Goal: Check status: Check status

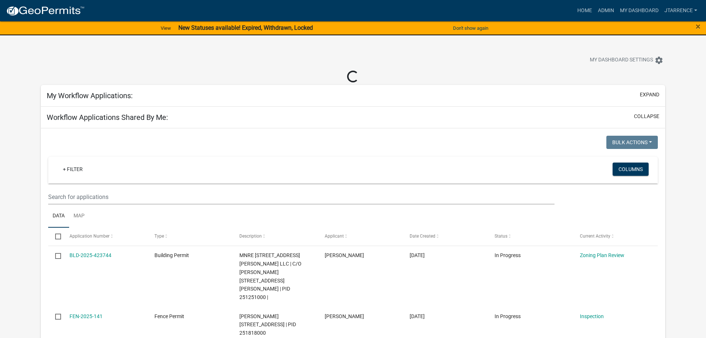
select select "3: 100"
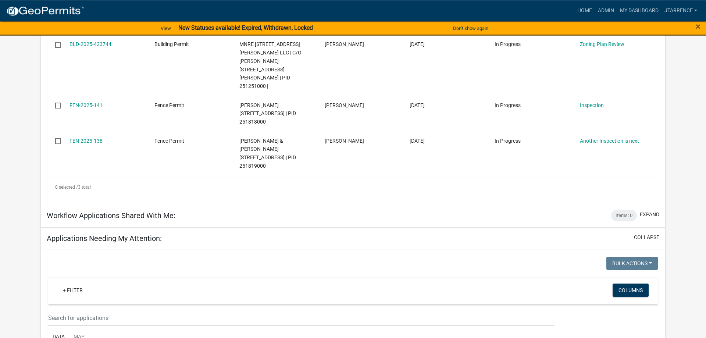
scroll to position [338, 0]
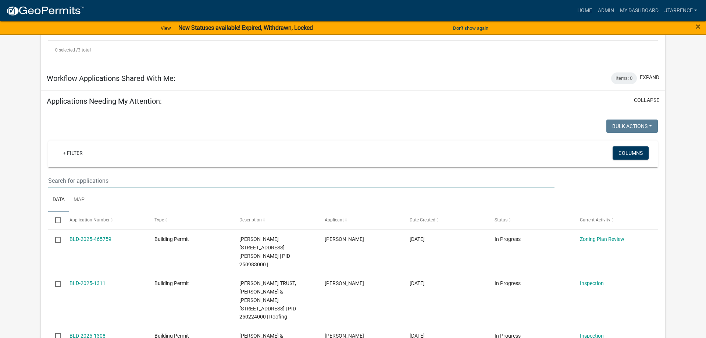
click at [67, 173] on input "text" at bounding box center [301, 180] width 506 height 15
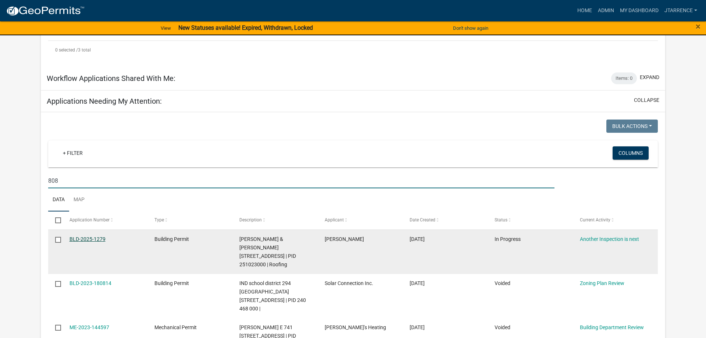
type input "808"
click at [89, 236] on link "BLD-2025-1279" at bounding box center [88, 239] width 36 height 6
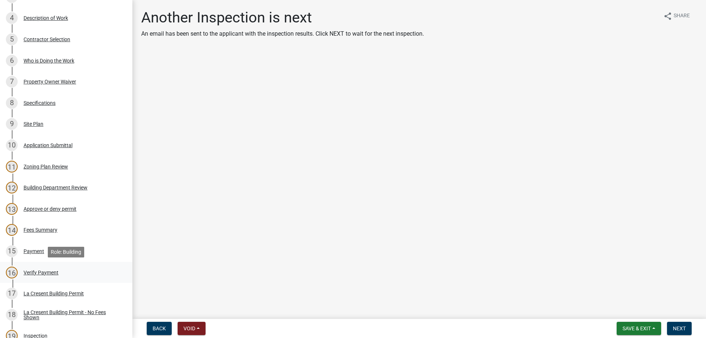
scroll to position [323, 0]
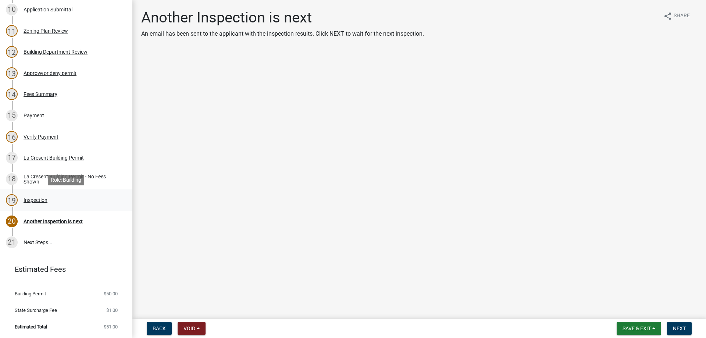
click at [40, 200] on div "Inspection" at bounding box center [36, 200] width 24 height 5
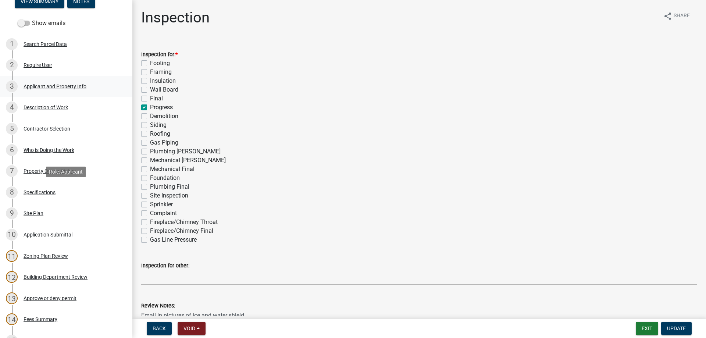
scroll to position [0, 0]
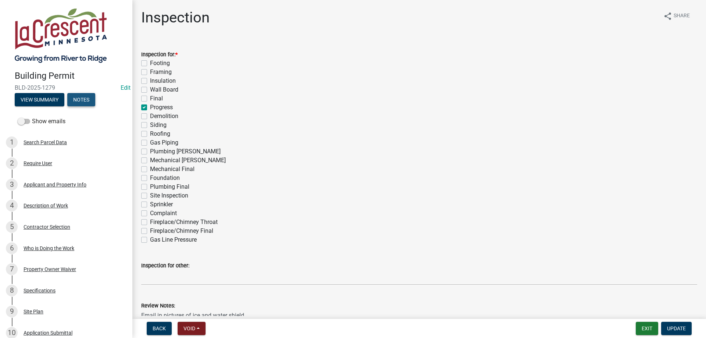
click at [78, 100] on button "Notes" at bounding box center [81, 99] width 28 height 13
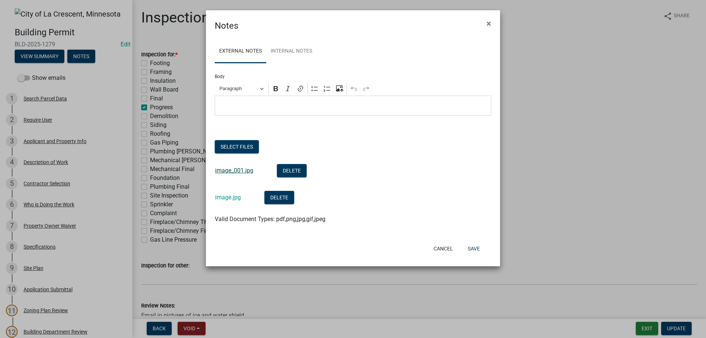
click at [234, 172] on link "image_001.jpg" at bounding box center [234, 170] width 38 height 7
click at [249, 149] on button "Select files" at bounding box center [237, 146] width 44 height 13
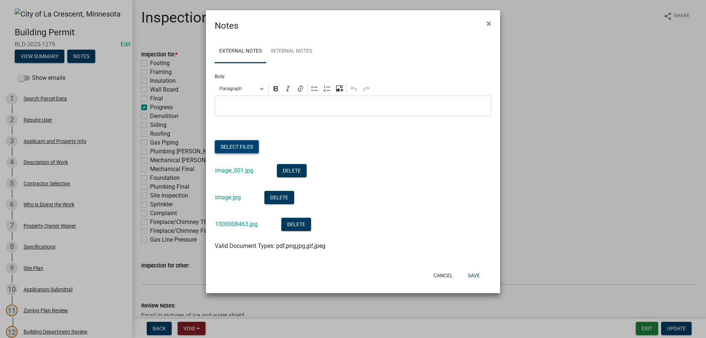
click at [244, 150] on button "Select files" at bounding box center [237, 146] width 44 height 13
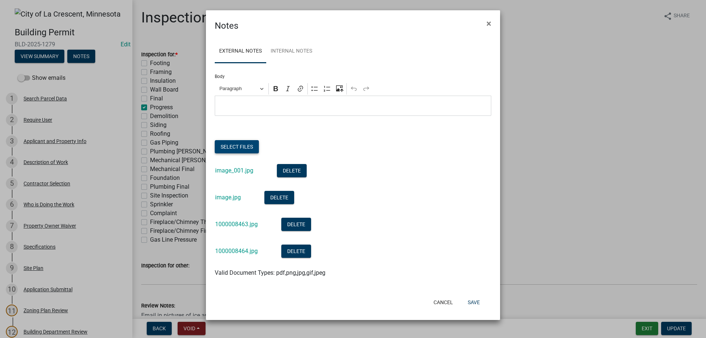
click at [230, 148] on button "Select files" at bounding box center [237, 146] width 44 height 13
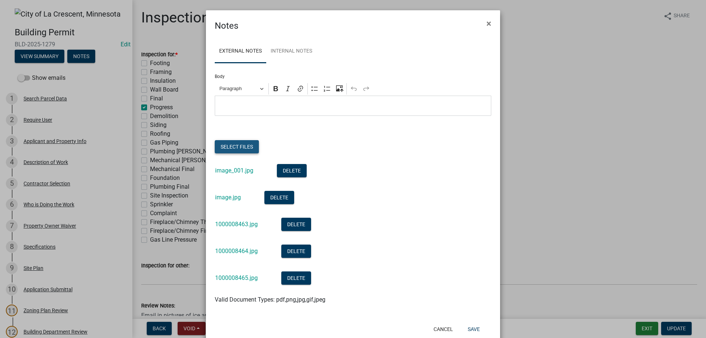
click at [248, 148] on button "Select files" at bounding box center [237, 146] width 44 height 13
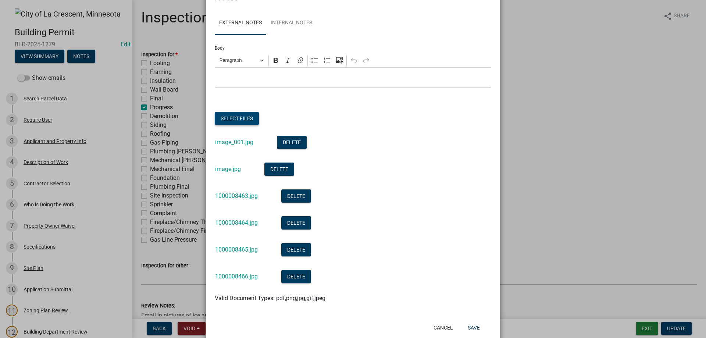
scroll to position [47, 0]
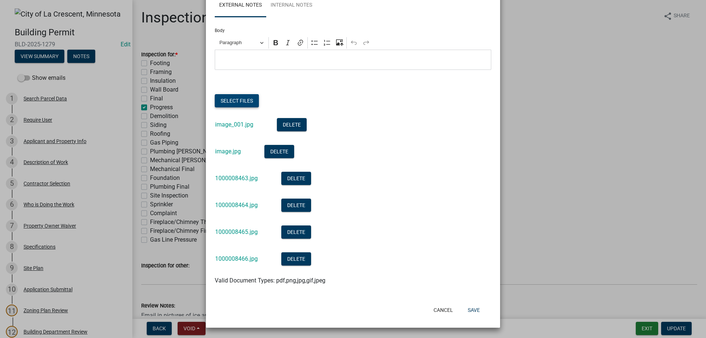
click at [242, 103] on button "Select files" at bounding box center [237, 100] width 44 height 13
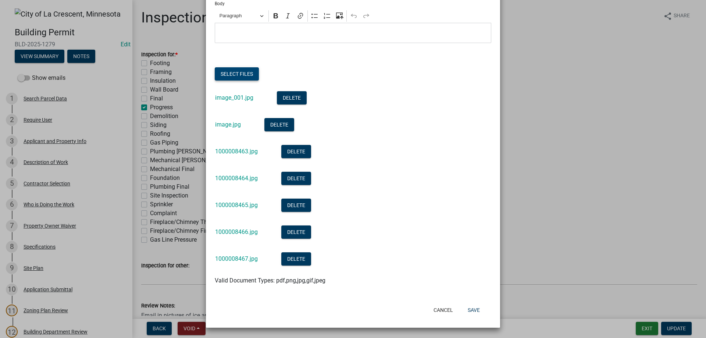
scroll to position [74, 0]
click at [476, 311] on button "Save" at bounding box center [474, 309] width 24 height 13
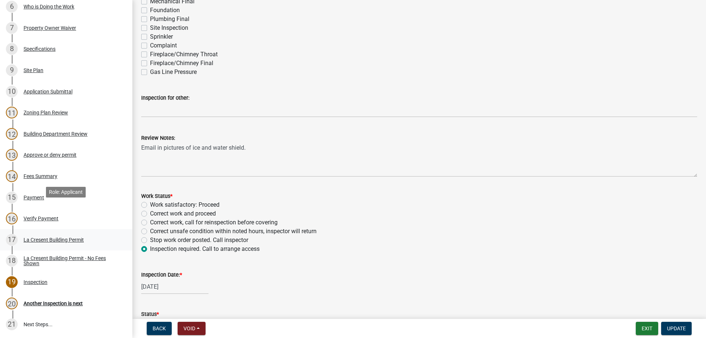
scroll to position [225, 0]
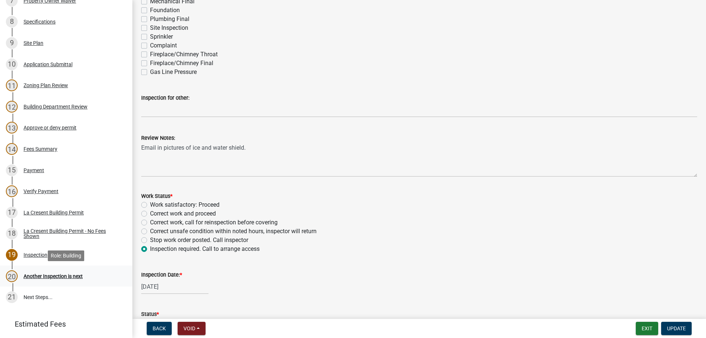
click at [53, 277] on div "Another Inspection is next" at bounding box center [53, 276] width 59 height 5
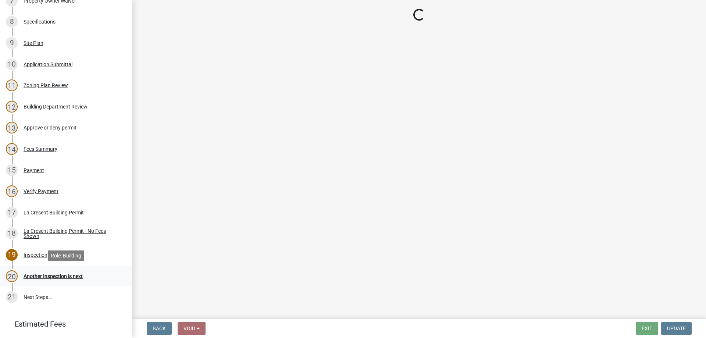
scroll to position [0, 0]
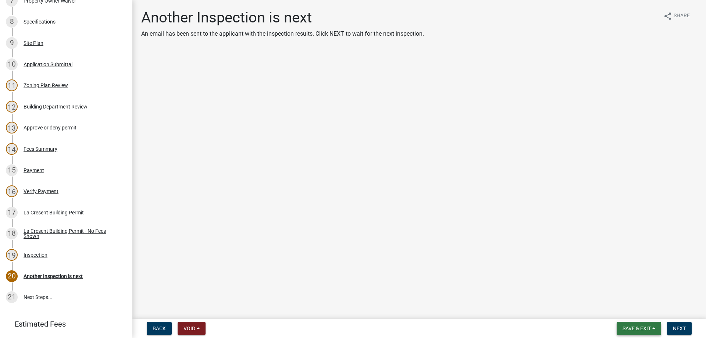
click at [638, 331] on span "Save & Exit" at bounding box center [637, 329] width 28 height 6
click at [630, 310] on button "Save & Exit" at bounding box center [631, 310] width 59 height 18
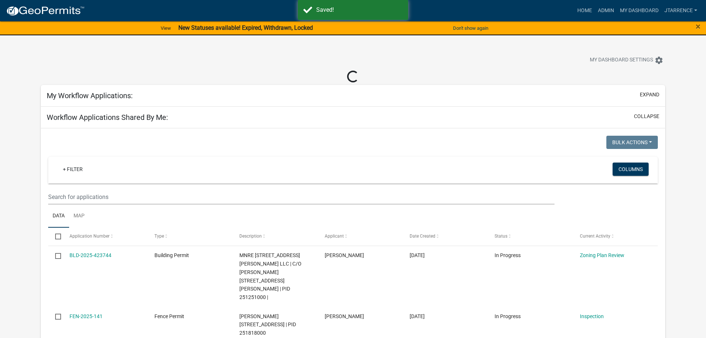
select select "3: 100"
